Goal: Task Accomplishment & Management: Use online tool/utility

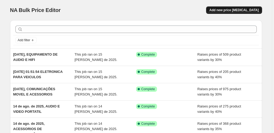
click at [236, 9] on span "Add new price [MEDICAL_DATA]" at bounding box center [233, 10] width 49 height 4
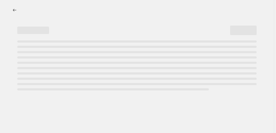
select select "percentage"
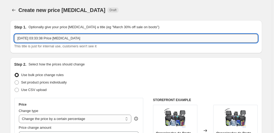
drag, startPoint x: 89, startPoint y: 39, endPoint x: 39, endPoint y: 37, distance: 49.9
click at [39, 37] on input "[DATE] 03:33:38 Price [MEDICAL_DATA]" at bounding box center [136, 38] width 244 height 8
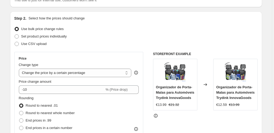
scroll to position [71, 0]
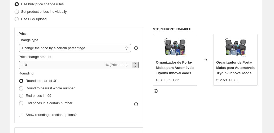
type input "[DATE], FOTOGRAFIA E CAMARAS DE VIDEO"
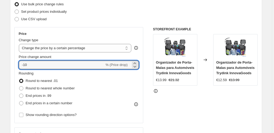
drag, startPoint x: 26, startPoint y: 64, endPoint x: 13, endPoint y: 64, distance: 12.7
click at [16, 64] on div "Price Change type Change the price to a certain amount Change the price by a ce…" at bounding box center [78, 75] width 129 height 96
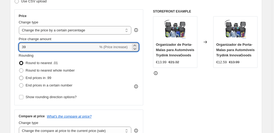
type input "39"
click at [49, 77] on span "End prices in .99" at bounding box center [39, 78] width 26 height 4
click at [19, 76] on input "End prices in .99" at bounding box center [19, 76] width 0 height 0
radio input "true"
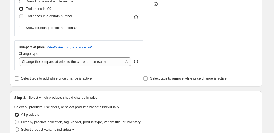
scroll to position [159, 0]
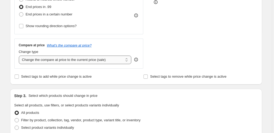
click at [76, 63] on select "Change the compare at price to the current price (sale) Change the compare at p…" at bounding box center [75, 59] width 113 height 8
select select "pp"
click at [19, 55] on select "Change the compare at price to the current price (sale) Change the compare at p…" at bounding box center [75, 59] width 113 height 8
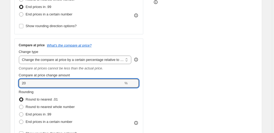
drag, startPoint x: 36, startPoint y: 82, endPoint x: 18, endPoint y: 82, distance: 18.8
click at [19, 82] on div "Compare at price What's the compare at price? Change type Change the compare at…" at bounding box center [78, 89] width 129 height 103
type input "75"
click at [15, 69] on div "Step 2. Select how the prices should change Use bulk price change rules Set pro…" at bounding box center [136, 27] width 252 height 259
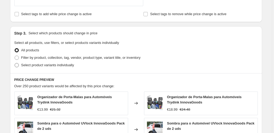
scroll to position [301, 0]
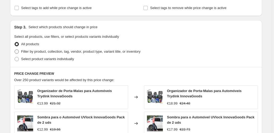
click at [45, 50] on span "Filter by product, collection, tag, vendor, product type, variant title, or inv…" at bounding box center [80, 51] width 119 height 4
click at [15, 50] on input "Filter by product, collection, tag, vendor, product type, variant title, or inv…" at bounding box center [15, 49] width 0 height 0
radio input "true"
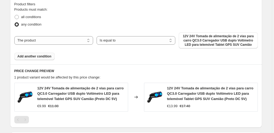
scroll to position [371, 0]
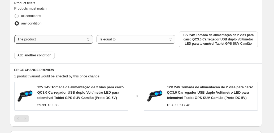
click at [53, 42] on select "The product The product's collection The product's tag The product's vendor The…" at bounding box center [53, 39] width 79 height 8
select select "collection"
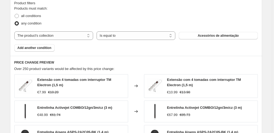
click at [201, 35] on span "Acessórios de alimentação" at bounding box center [218, 35] width 41 height 4
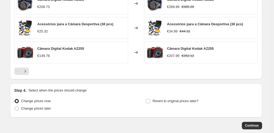
scroll to position [530, 0]
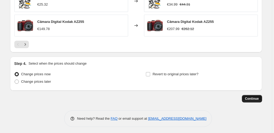
click at [256, 98] on span "Continue" at bounding box center [252, 98] width 14 height 4
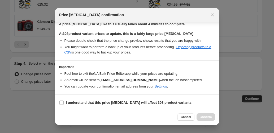
scroll to position [87, 0]
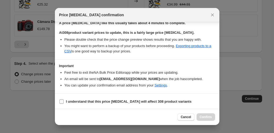
click at [61, 102] on input "I understand that this price [MEDICAL_DATA] will affect 308 product variants" at bounding box center [61, 101] width 4 height 4
checkbox input "true"
click at [201, 115] on span "Confirm" at bounding box center [206, 117] width 12 height 4
